Goal: Information Seeking & Learning: Learn about a topic

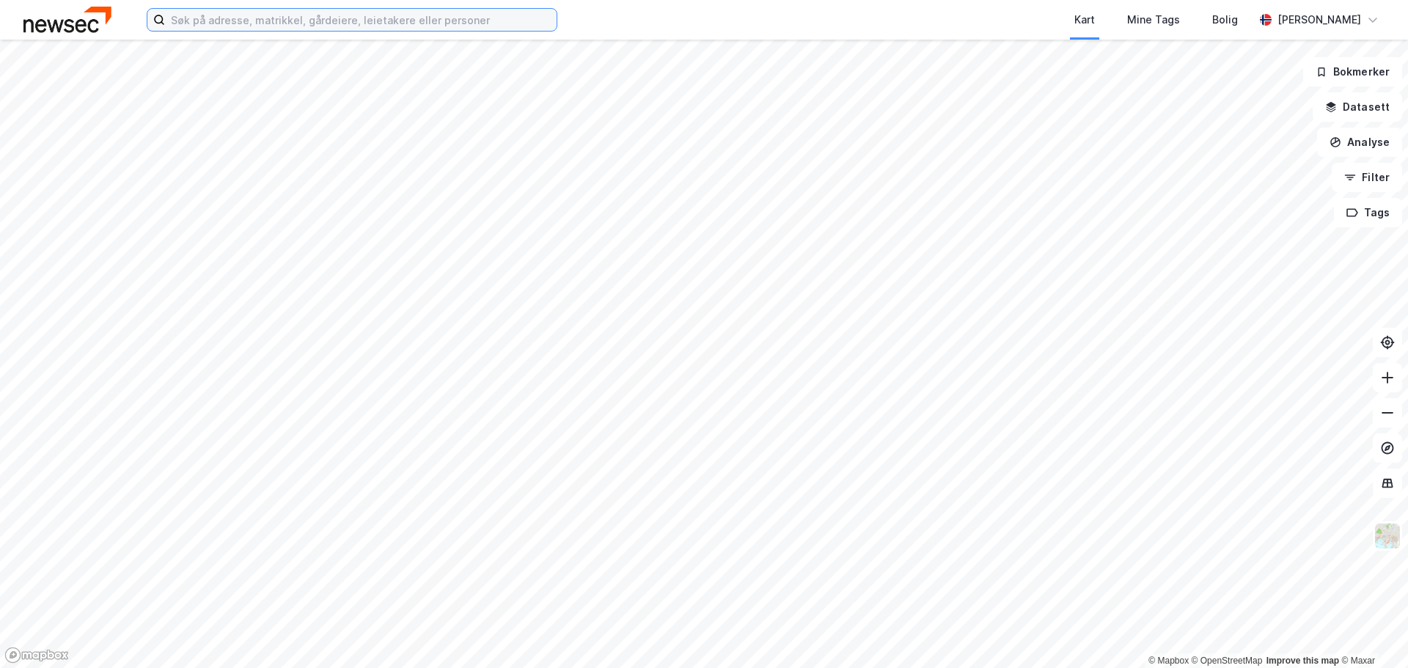
click at [316, 15] on input at bounding box center [360, 20] width 391 height 22
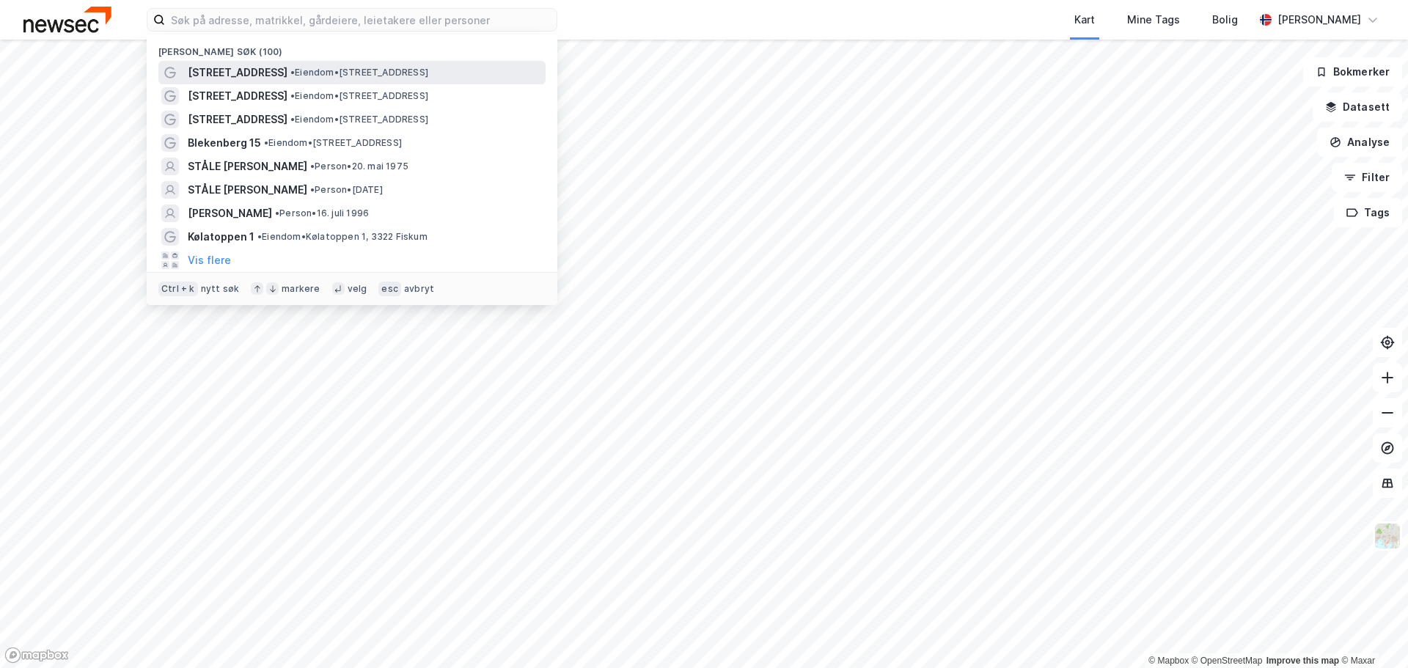
click at [251, 78] on span "[STREET_ADDRESS]" at bounding box center [238, 73] width 100 height 18
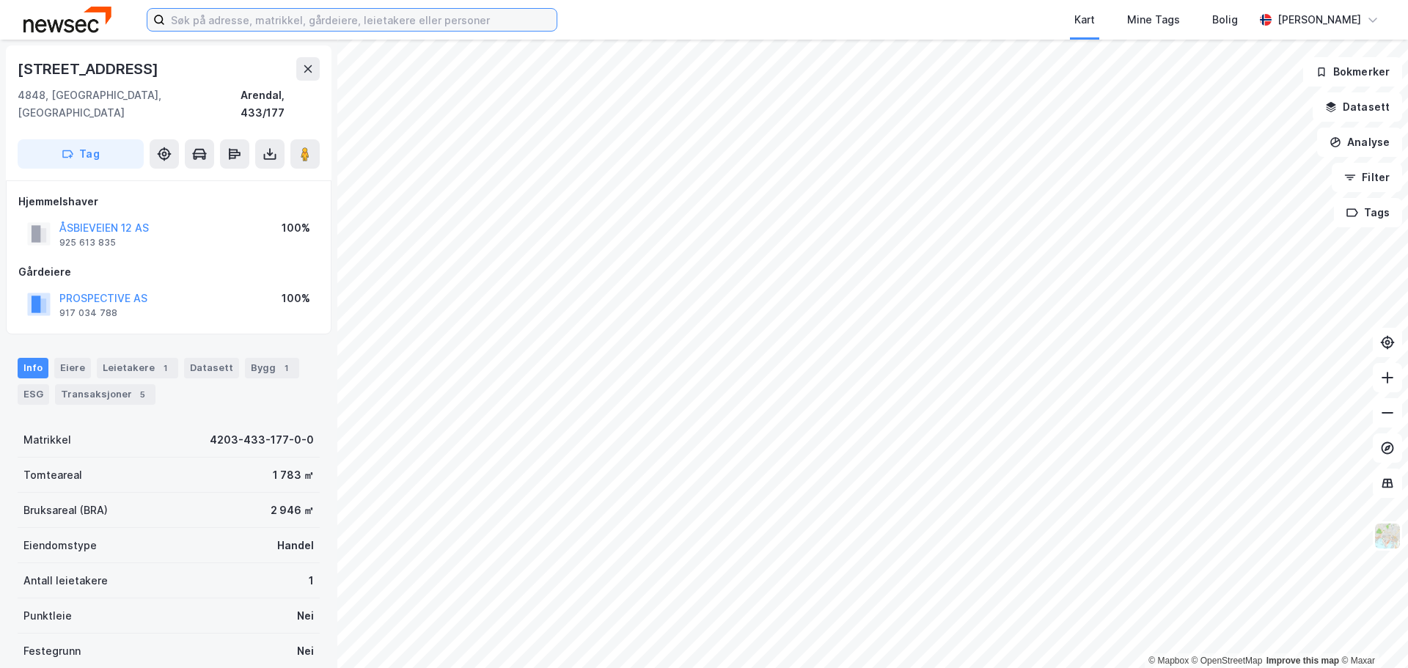
click at [229, 20] on input at bounding box center [360, 20] width 391 height 22
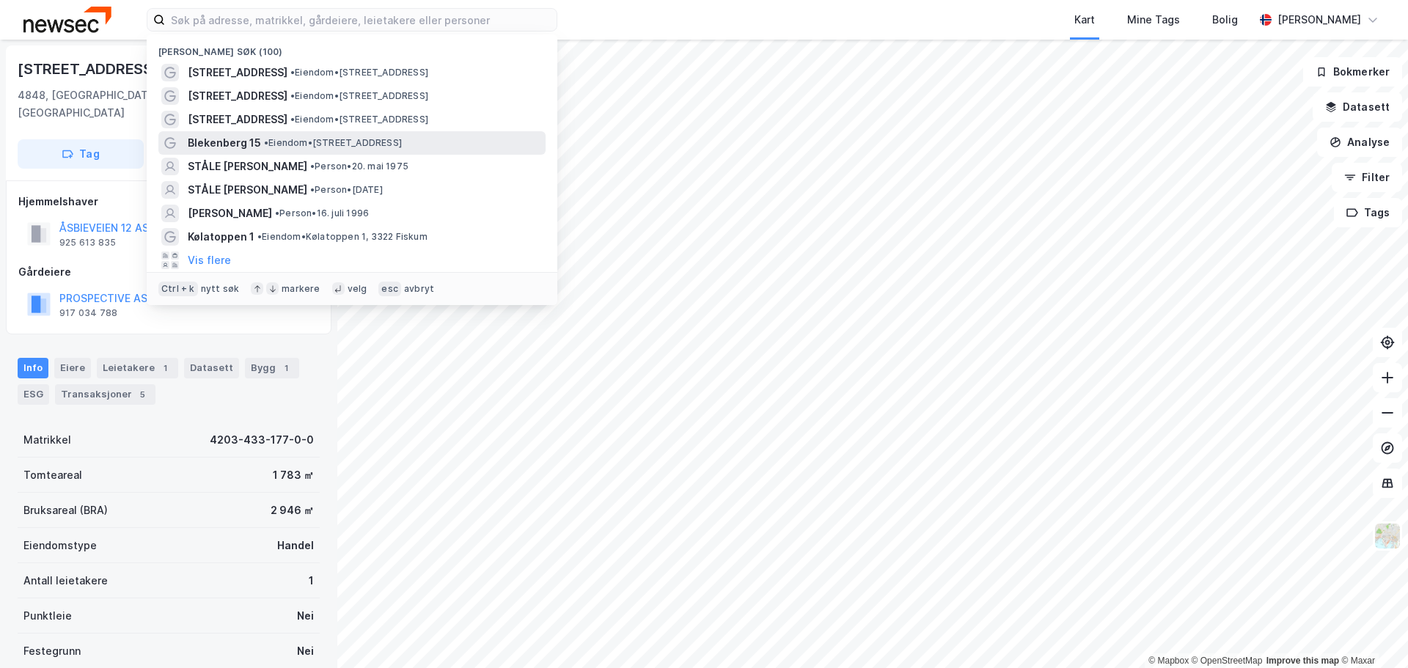
click at [276, 143] on span "• Eiendom • [STREET_ADDRESS]" at bounding box center [333, 143] width 138 height 12
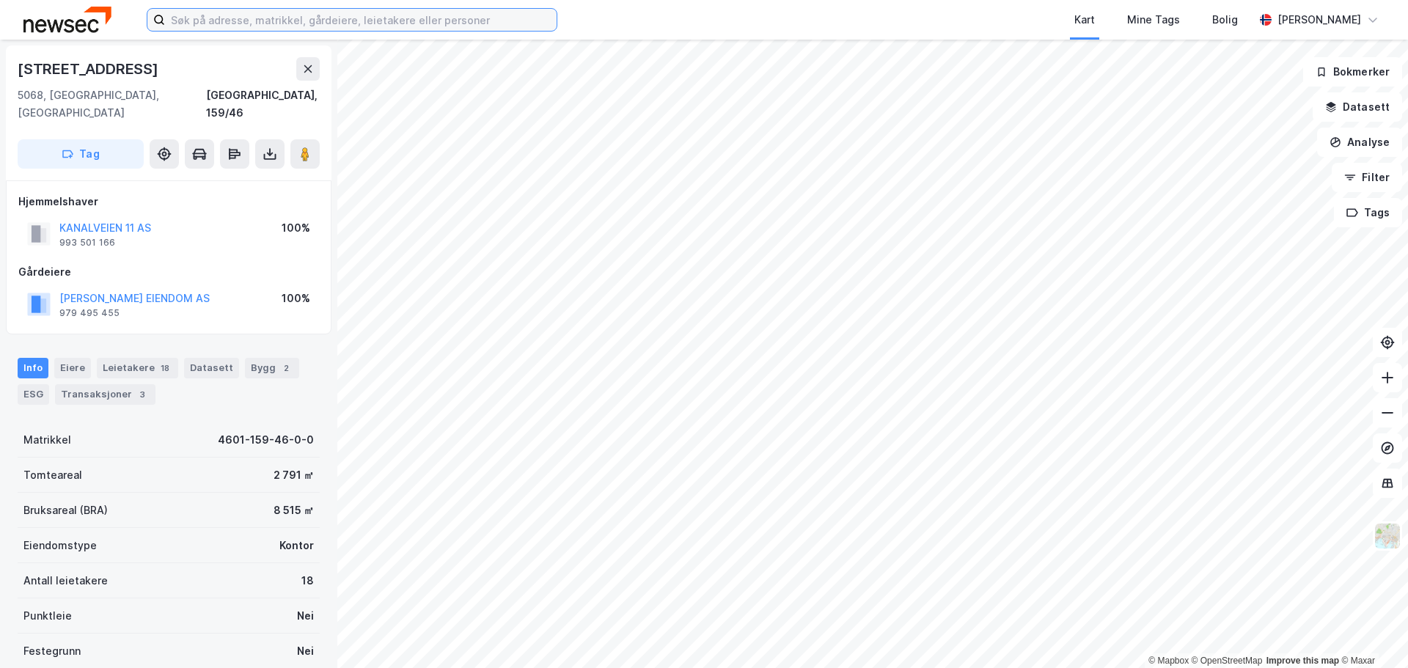
click at [251, 26] on input at bounding box center [360, 20] width 391 height 22
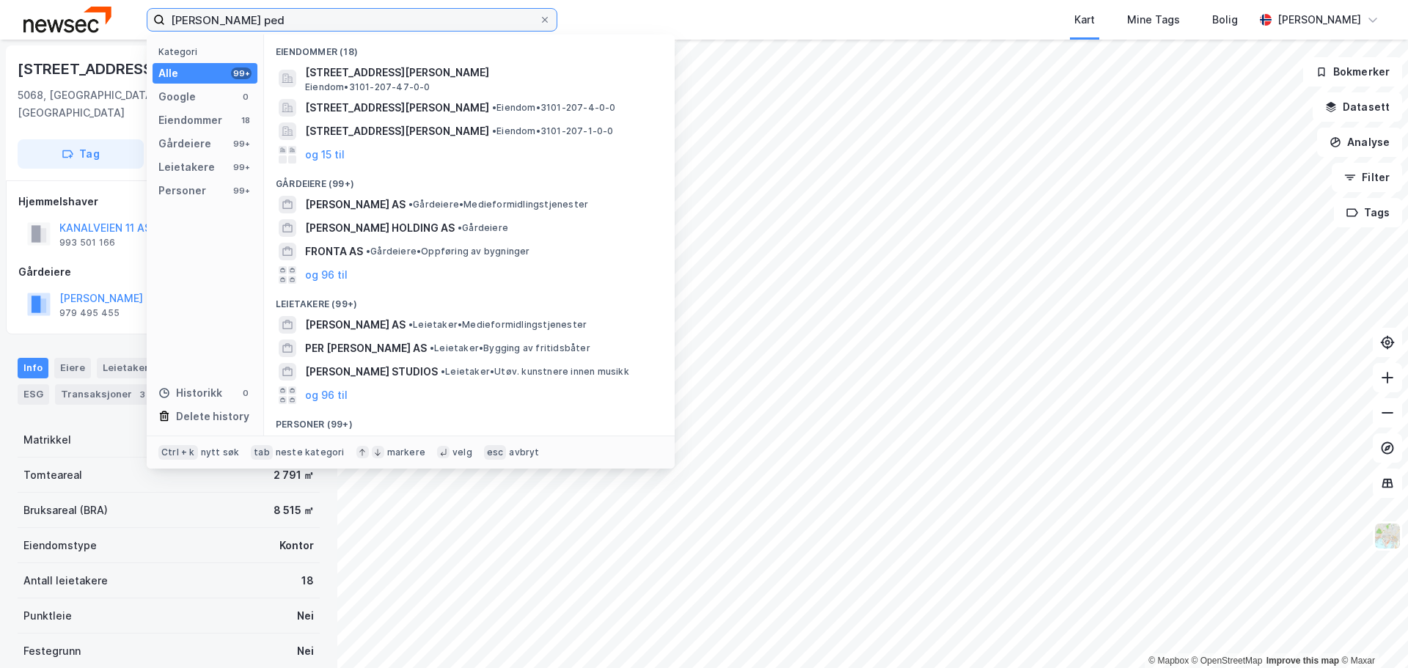
drag, startPoint x: 236, startPoint y: 16, endPoint x: 200, endPoint y: 15, distance: 36.0
click at [200, 15] on input "[PERSON_NAME] ped" at bounding box center [352, 20] width 374 height 22
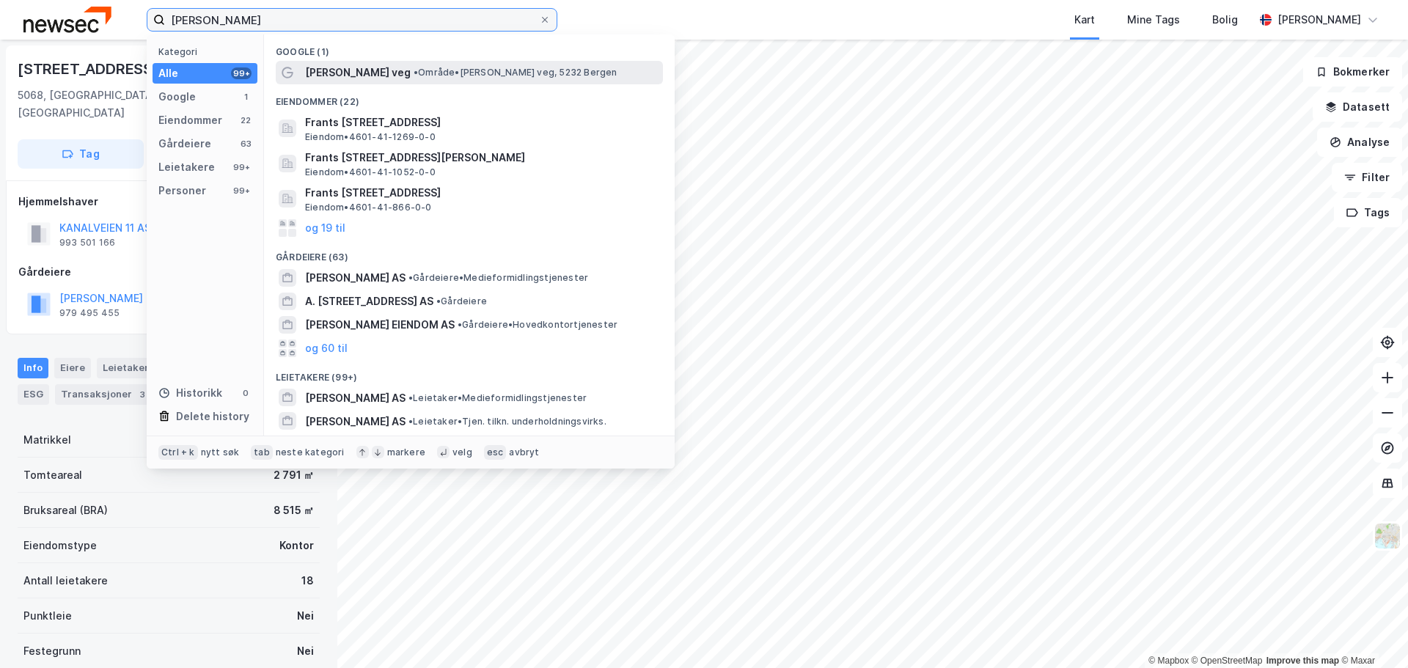
type input "[PERSON_NAME]"
click at [438, 72] on span "• Område • [PERSON_NAME] veg, 5232 [GEOGRAPHIC_DATA]" at bounding box center [515, 73] width 204 height 12
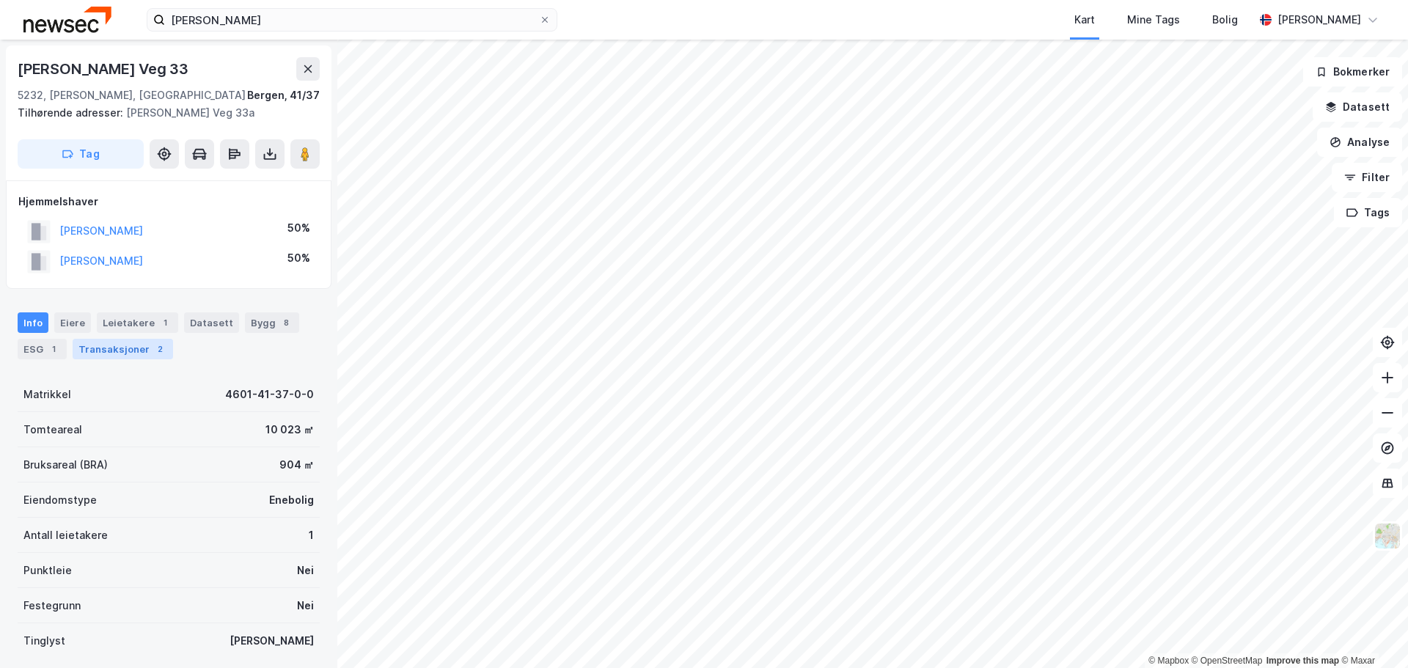
click at [129, 342] on div "Transaksjoner 2" at bounding box center [123, 349] width 100 height 21
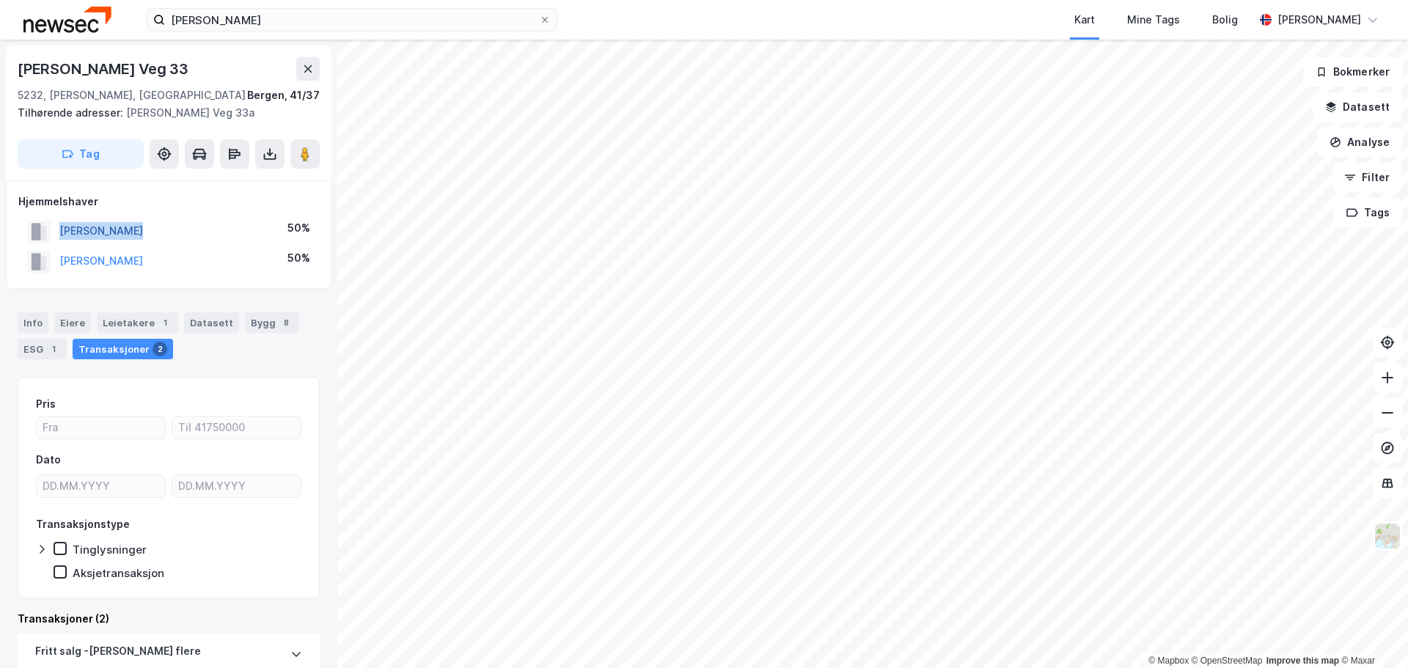
drag, startPoint x: 151, startPoint y: 224, endPoint x: 62, endPoint y: 225, distance: 88.7
click at [62, 225] on div "NYDAL YNGVILL 50%" at bounding box center [168, 231] width 301 height 30
drag, startPoint x: 188, startPoint y: 260, endPoint x: 57, endPoint y: 260, distance: 131.2
click at [57, 260] on div "[PERSON_NAME] 50%" at bounding box center [168, 261] width 301 height 30
copy button "[PERSON_NAME]"
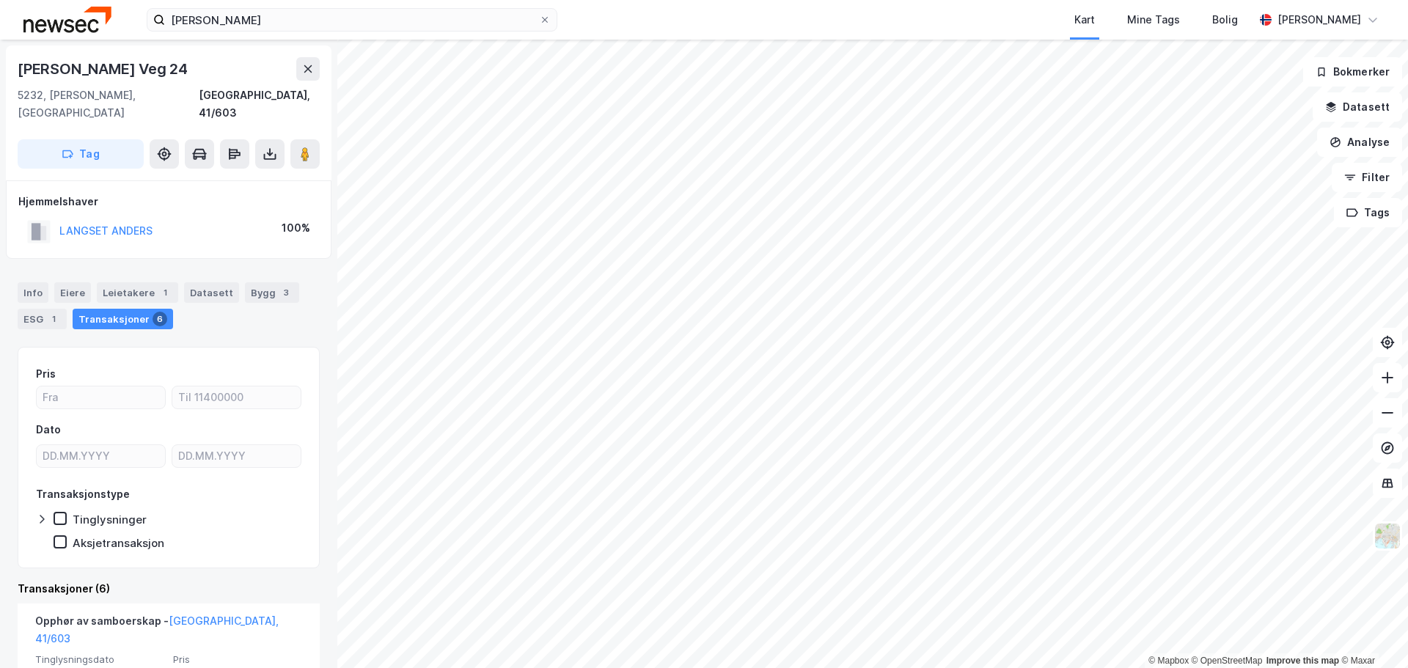
click at [691, 30] on div "[PERSON_NAME] Kart Mine Tags [PERSON_NAME] [PERSON_NAME] © Mapbox © OpenStreetM…" at bounding box center [704, 334] width 1408 height 668
click at [663, 103] on div "[PERSON_NAME] Kart Mine Tags [PERSON_NAME] [PERSON_NAME] © Mapbox © OpenStreetM…" at bounding box center [704, 334] width 1408 height 668
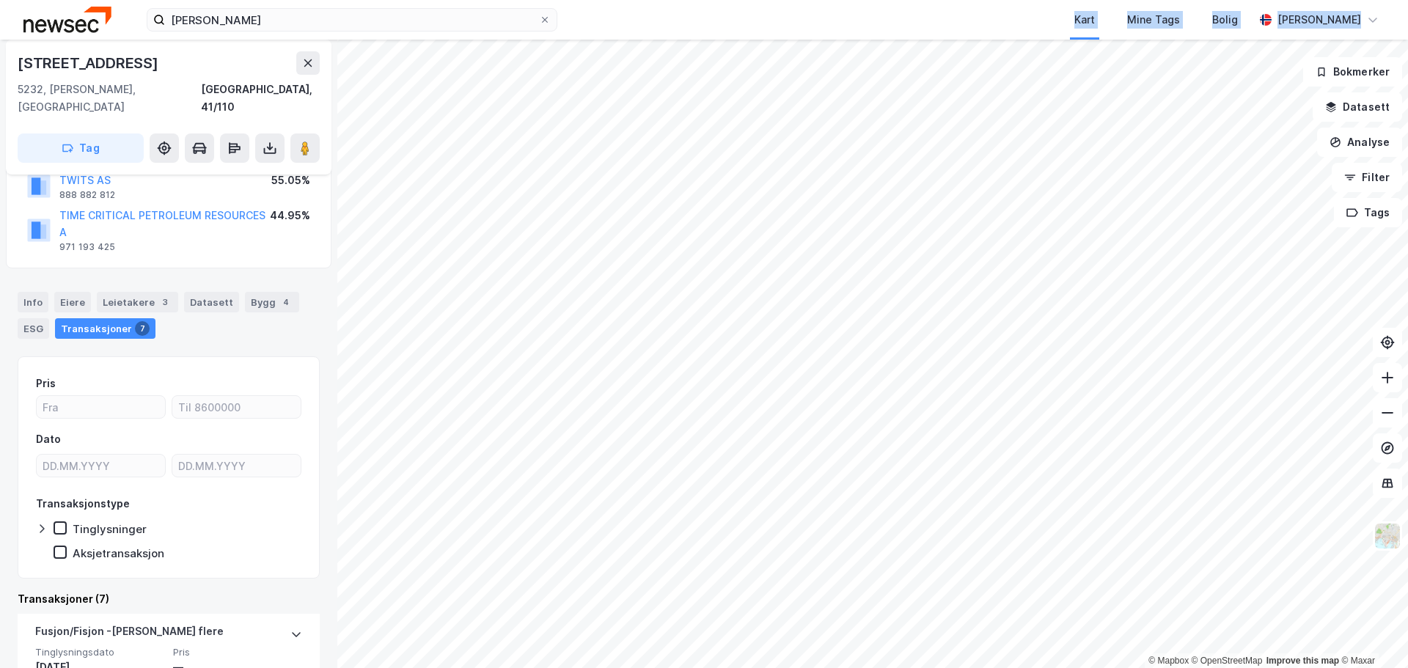
scroll to position [119, 0]
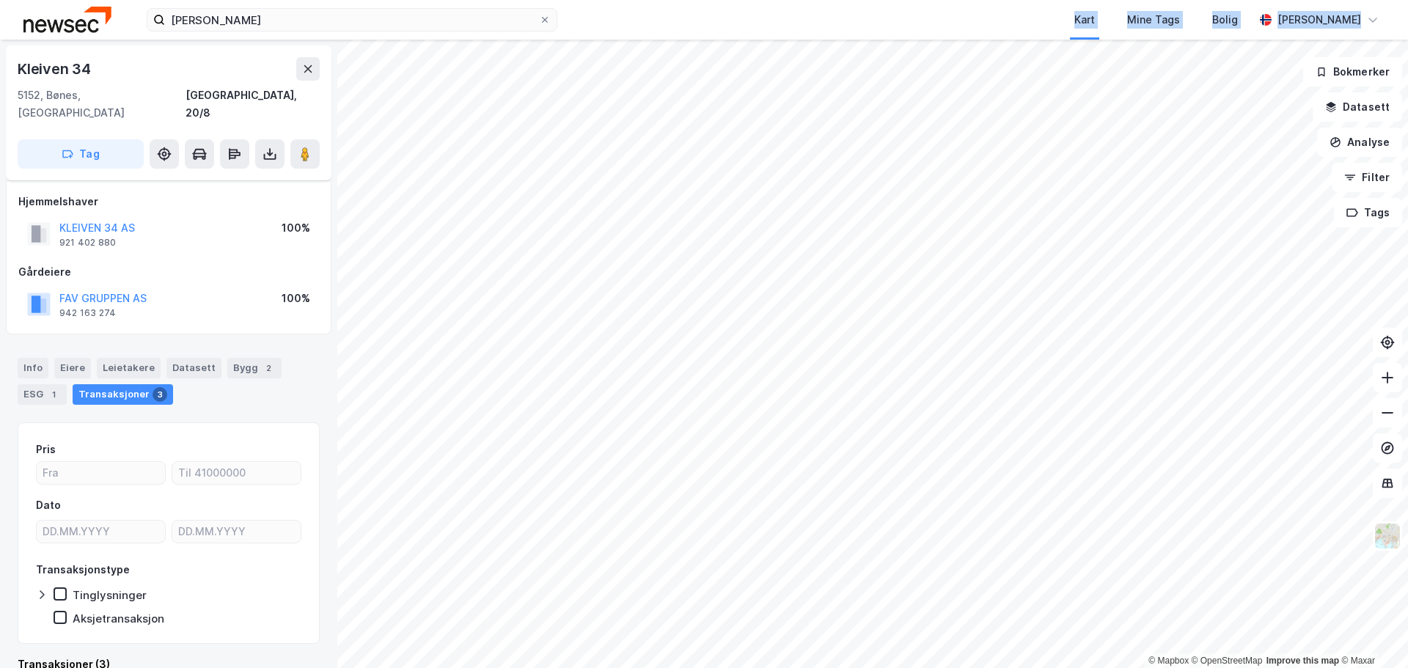
scroll to position [11, 0]
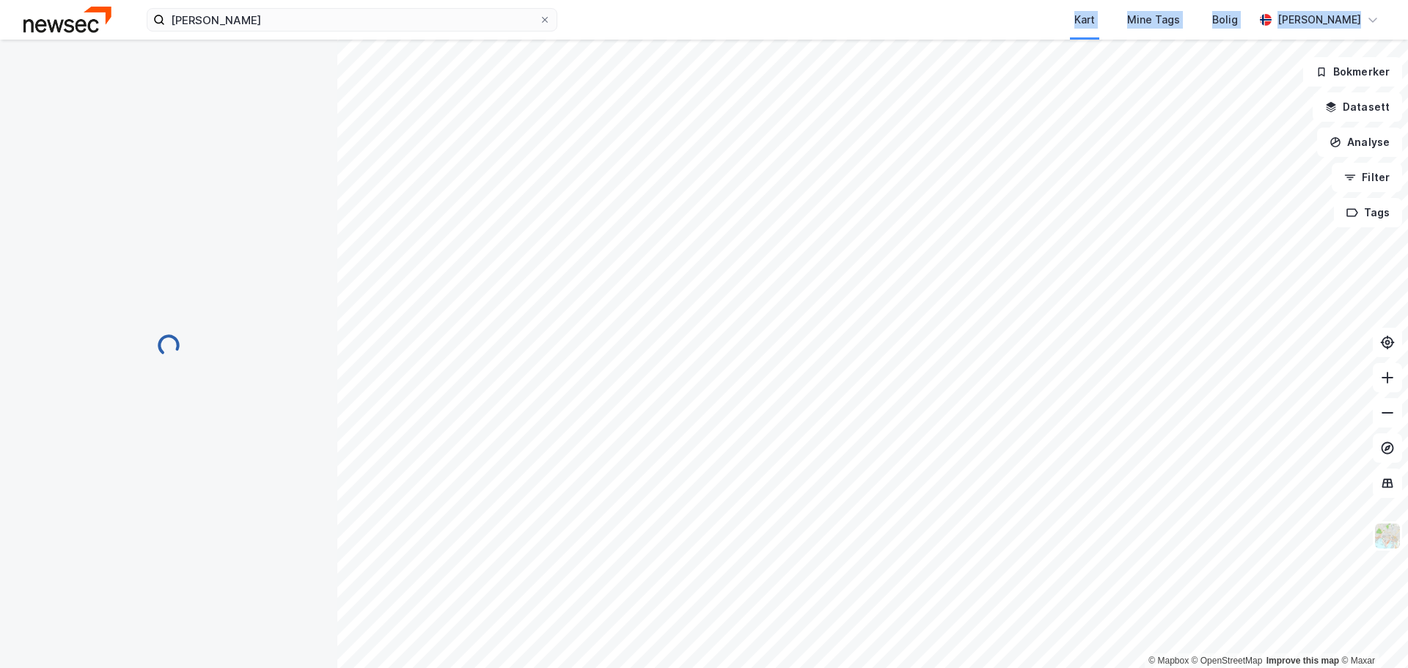
scroll to position [10, 0]
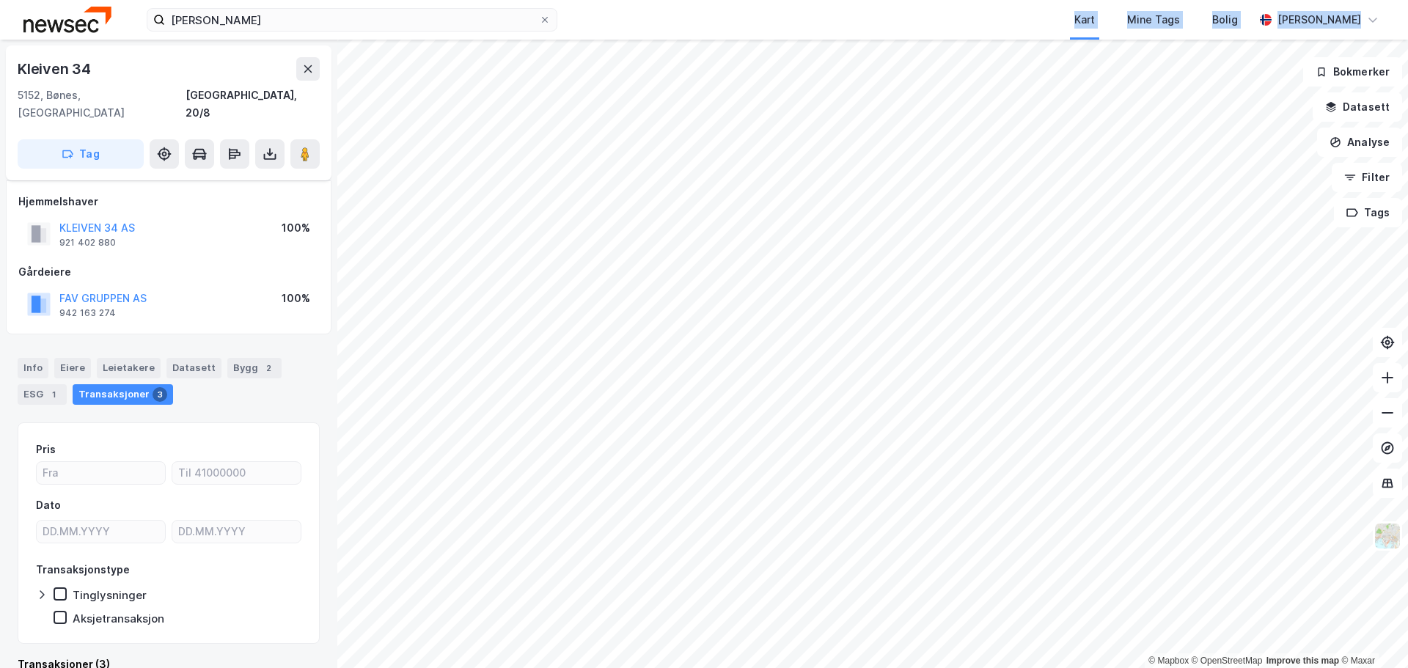
scroll to position [10, 0]
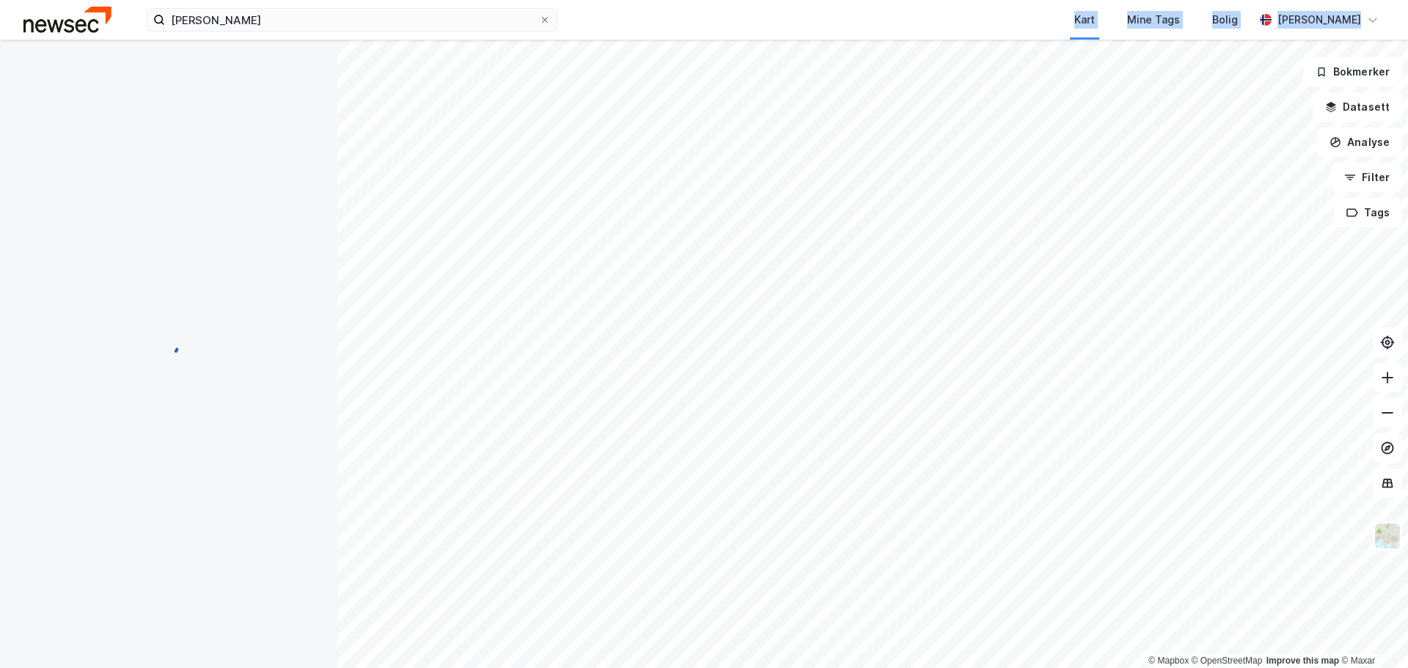
scroll to position [10, 0]
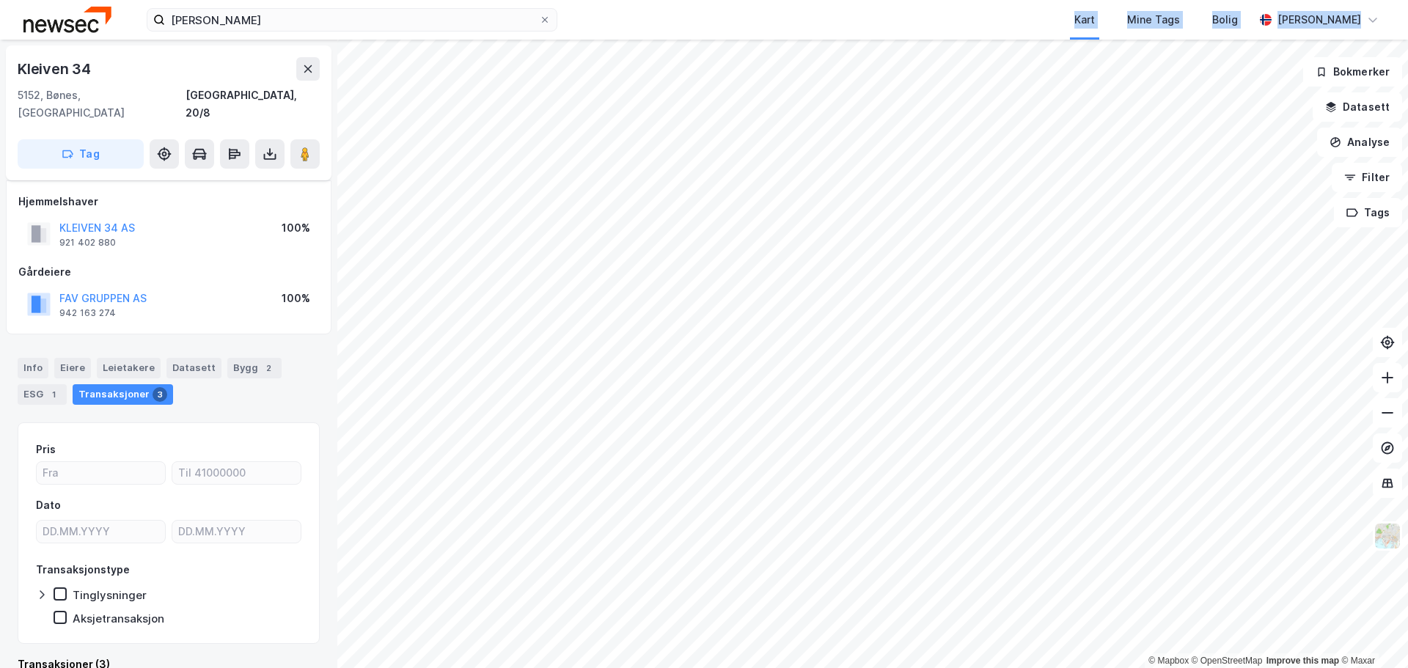
scroll to position [10, 0]
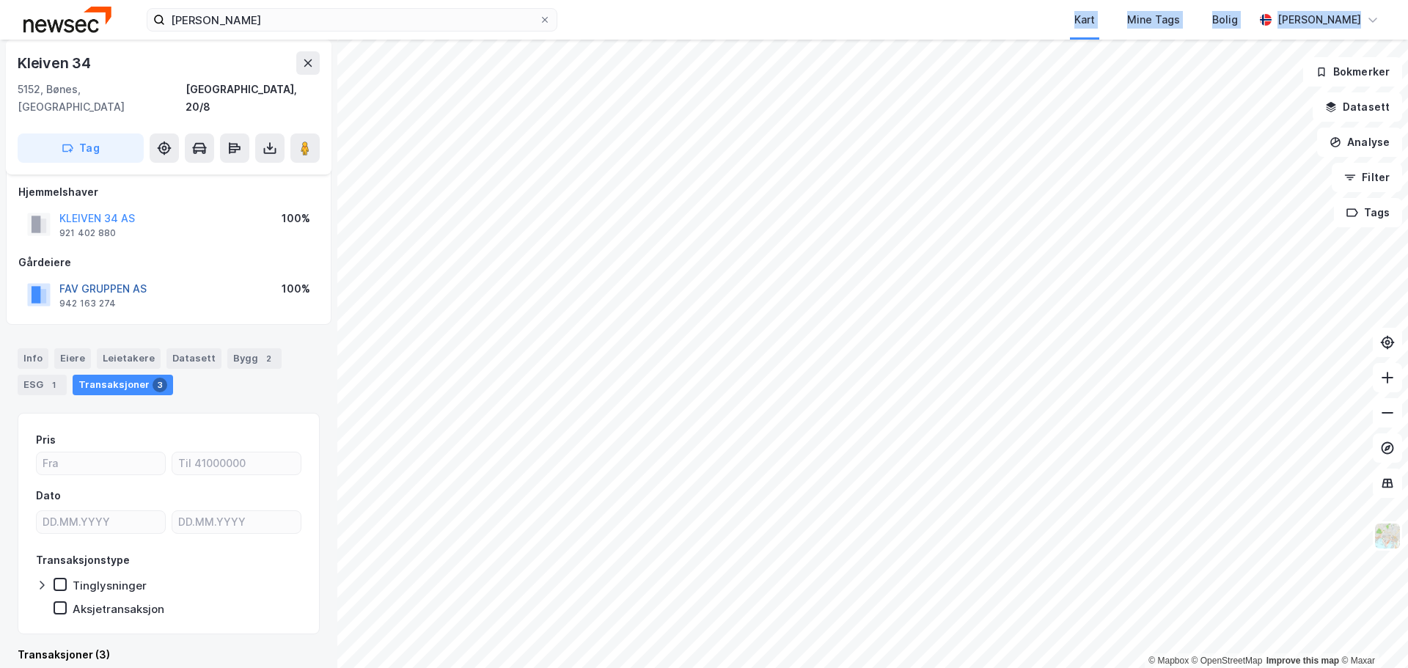
click at [0, 0] on button "FAV GRUPPEN AS" at bounding box center [0, 0] width 0 height 0
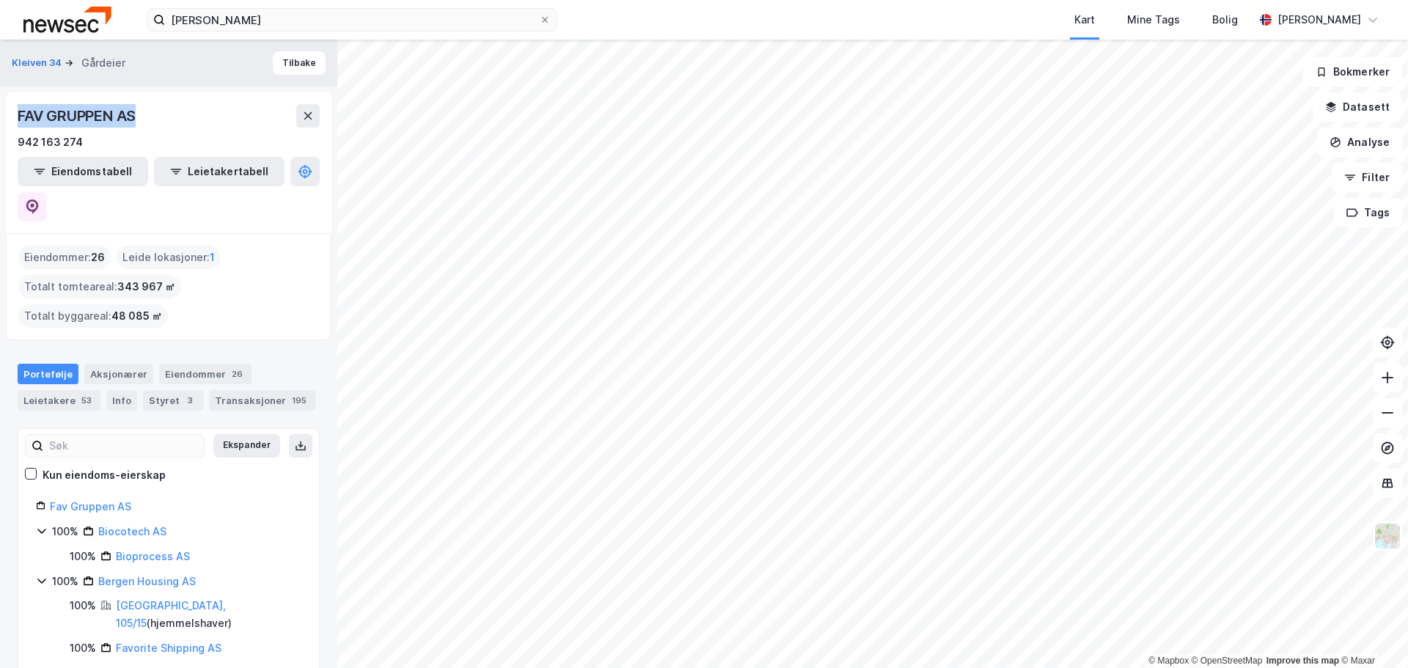
drag, startPoint x: 146, startPoint y: 117, endPoint x: 16, endPoint y: 114, distance: 129.8
click at [16, 114] on div "FAV GRUPPEN AS 942 163 274 Eiendomstabell Leietakertabell" at bounding box center [168, 162] width 325 height 141
copy div "FAV GRUPPEN AS"
